Goal: Check status: Check status

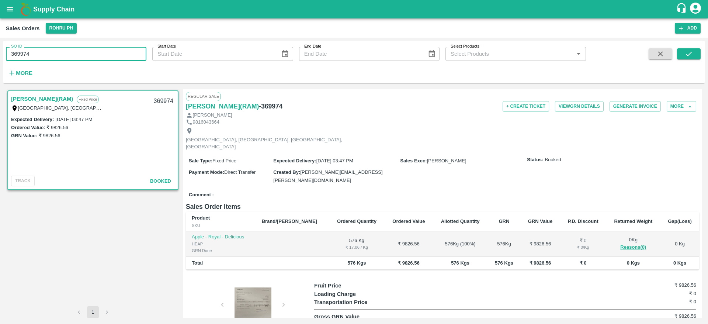
paste input "text"
click at [687, 53] on icon "submit" at bounding box center [689, 54] width 8 height 8
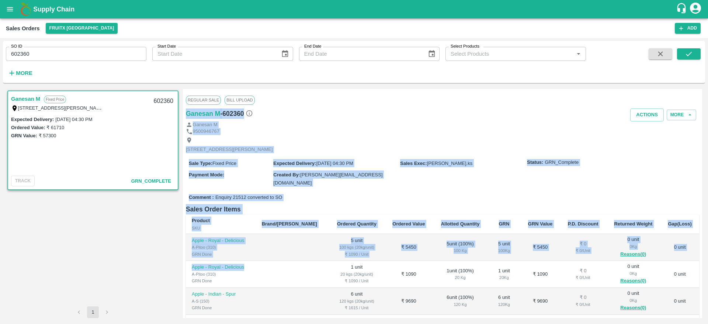
drag, startPoint x: 333, startPoint y: 102, endPoint x: 136, endPoint y: 349, distance: 315.9
click at [136, 323] on html "Supply Chain Sales Orders FruitX [GEOGRAPHIC_DATA] Add SO ID 602360 SO ID Start…" at bounding box center [354, 162] width 708 height 324
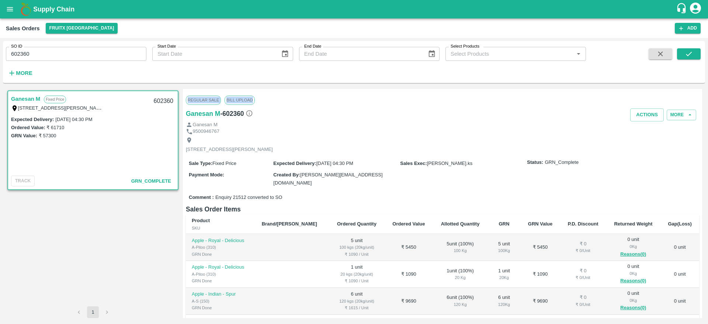
scroll to position [22, 0]
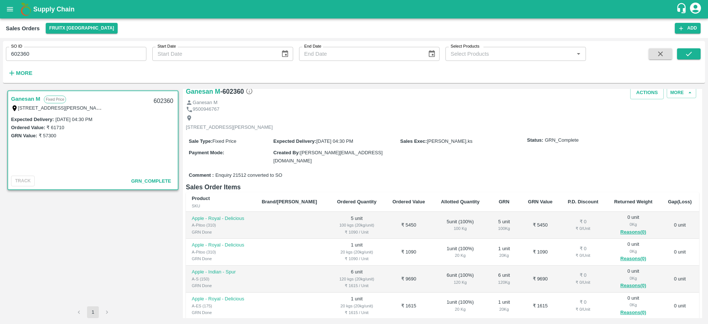
click at [22, 99] on link "Ganesan M" at bounding box center [25, 99] width 29 height 10
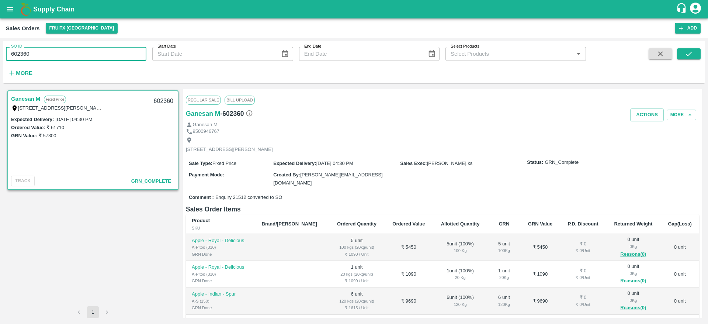
drag, startPoint x: 33, startPoint y: 55, endPoint x: 0, endPoint y: 56, distance: 32.8
click at [0, 56] on div "SO ID 602360 SO ID Start Date Start Date End Date End Date Select Products Sele…" at bounding box center [354, 181] width 708 height 286
paste input "text"
type input "602314"
click at [686, 59] on button "submit" at bounding box center [689, 53] width 24 height 11
